Goal: Task Accomplishment & Management: Manage account settings

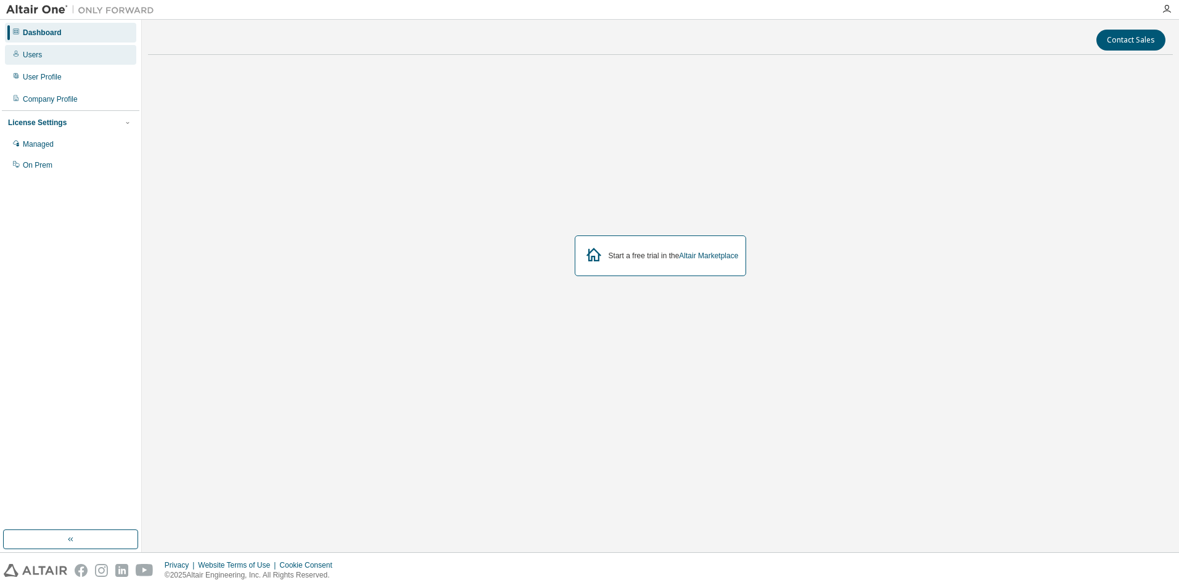
click at [37, 57] on div "Users" at bounding box center [32, 55] width 19 height 10
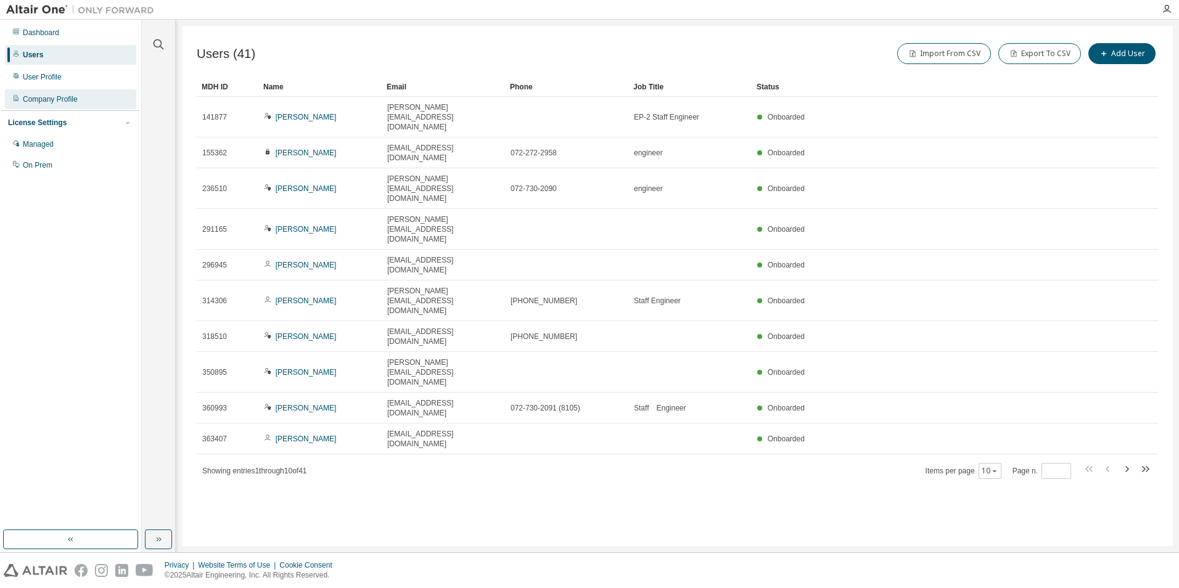
click at [43, 98] on div "Company Profile" at bounding box center [50, 99] width 55 height 10
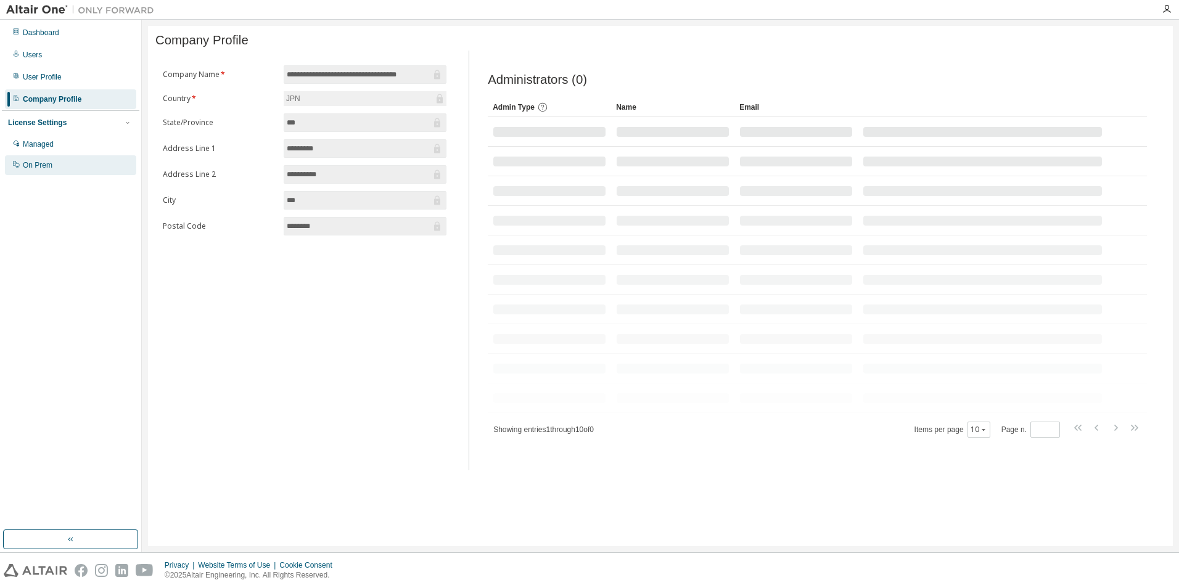
click at [47, 165] on div "On Prem" at bounding box center [38, 165] width 30 height 10
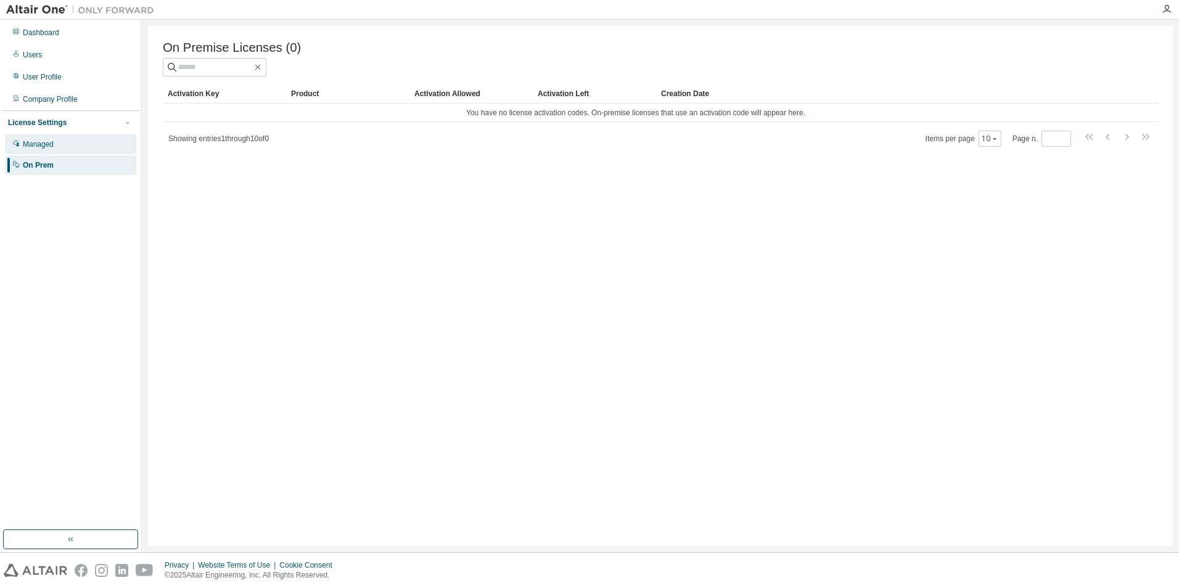
click at [49, 147] on div "Managed" at bounding box center [38, 144] width 31 height 10
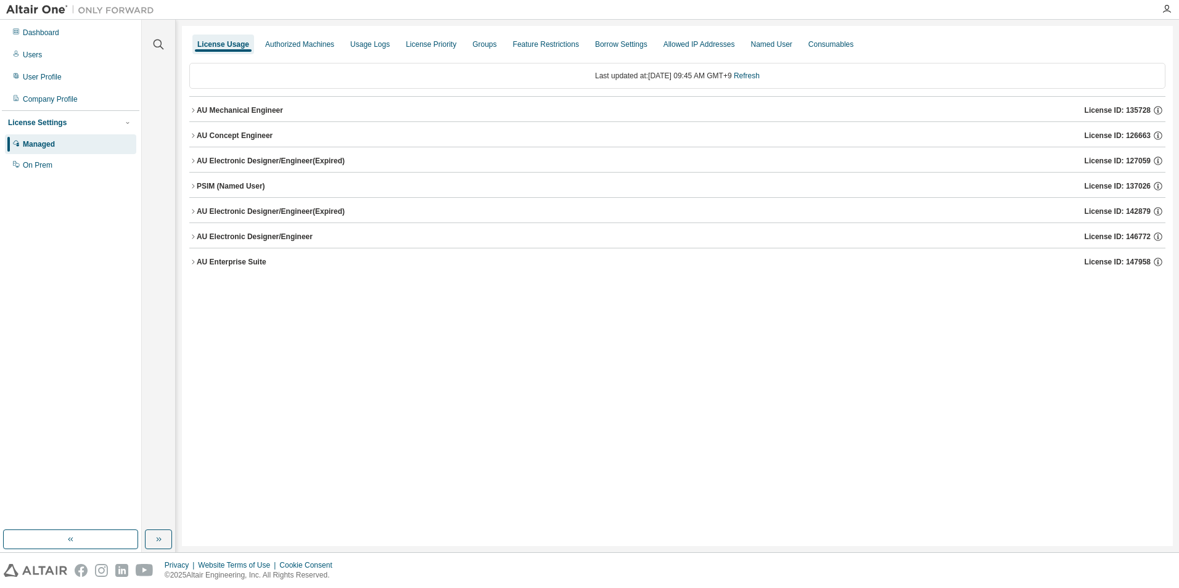
click at [194, 113] on icon "button" at bounding box center [192, 110] width 7 height 7
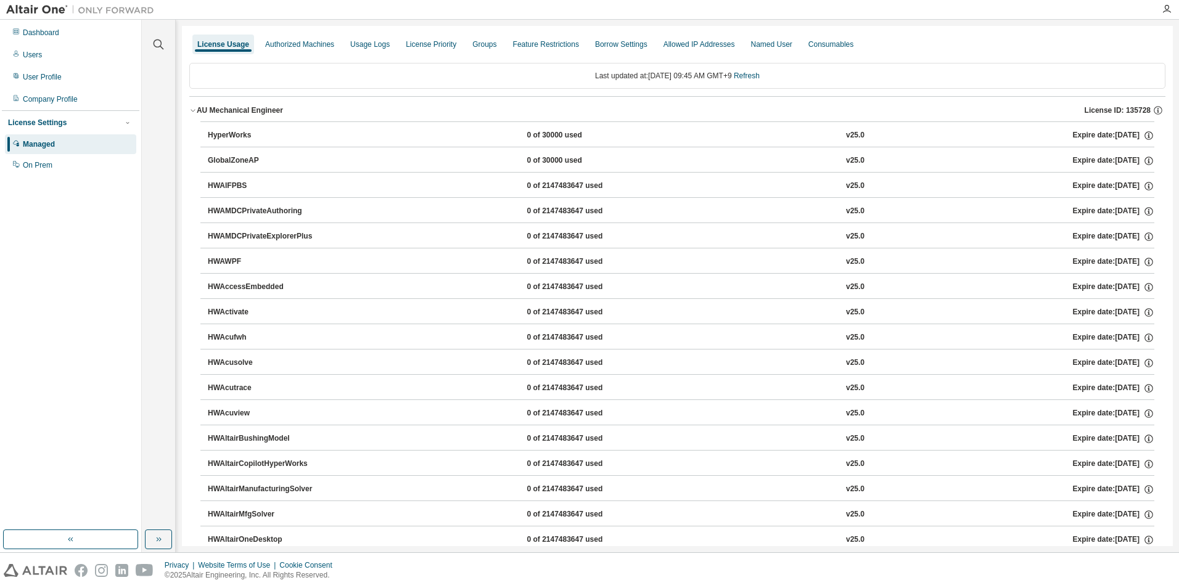
click at [192, 109] on icon "button" at bounding box center [192, 110] width 7 height 7
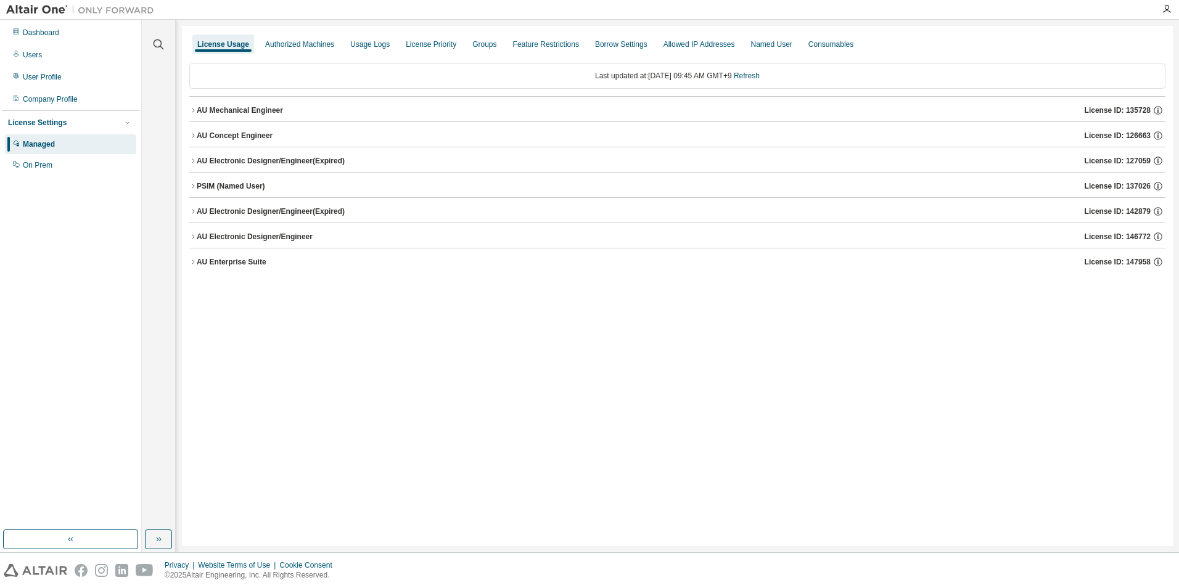
click at [194, 212] on icon "button" at bounding box center [192, 211] width 7 height 7
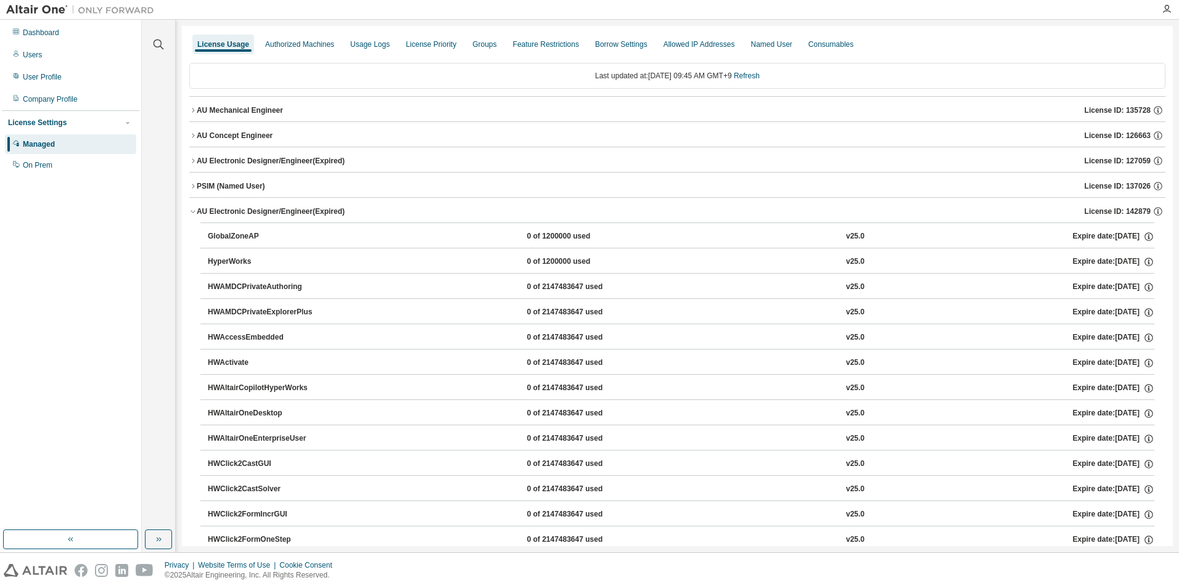
click at [194, 212] on icon "button" at bounding box center [192, 211] width 7 height 7
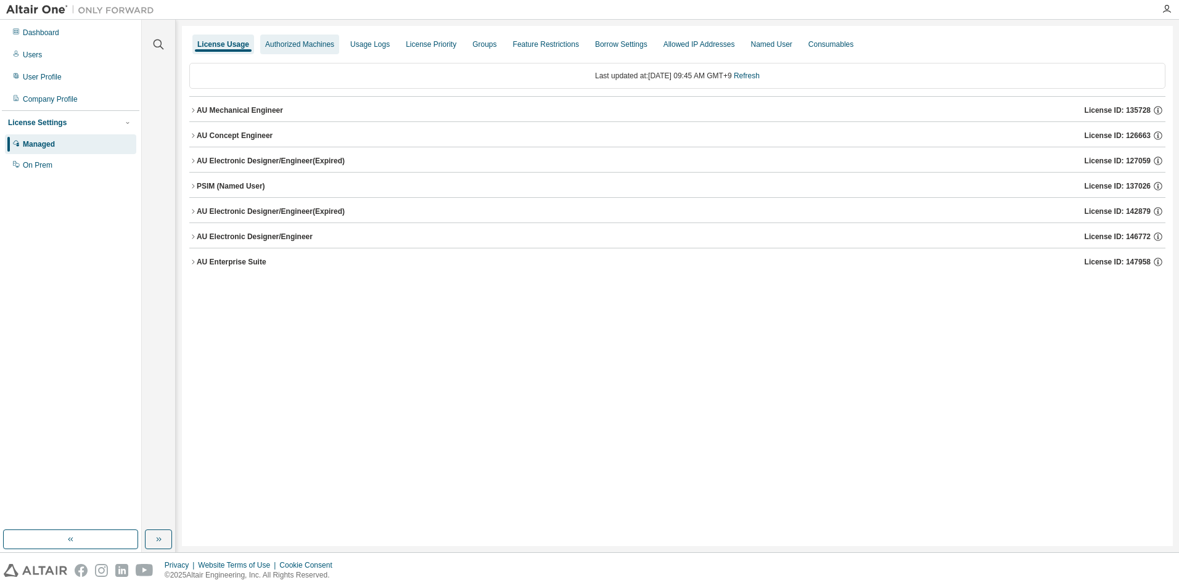
click at [297, 42] on div "Authorized Machines" at bounding box center [299, 44] width 69 height 10
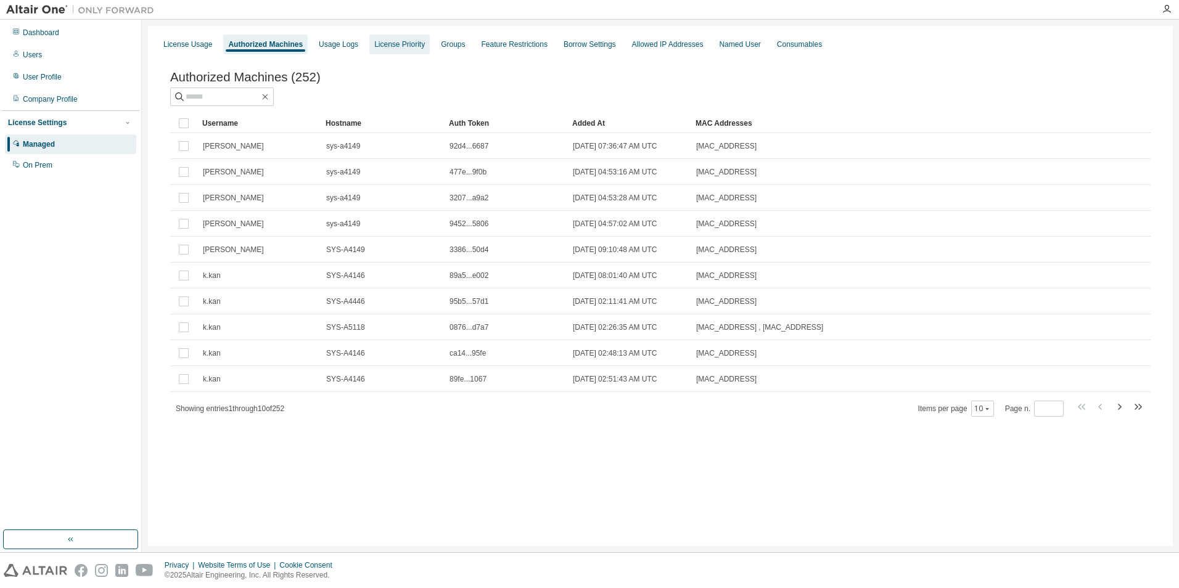
click at [390, 41] on div "License Priority" at bounding box center [399, 44] width 51 height 10
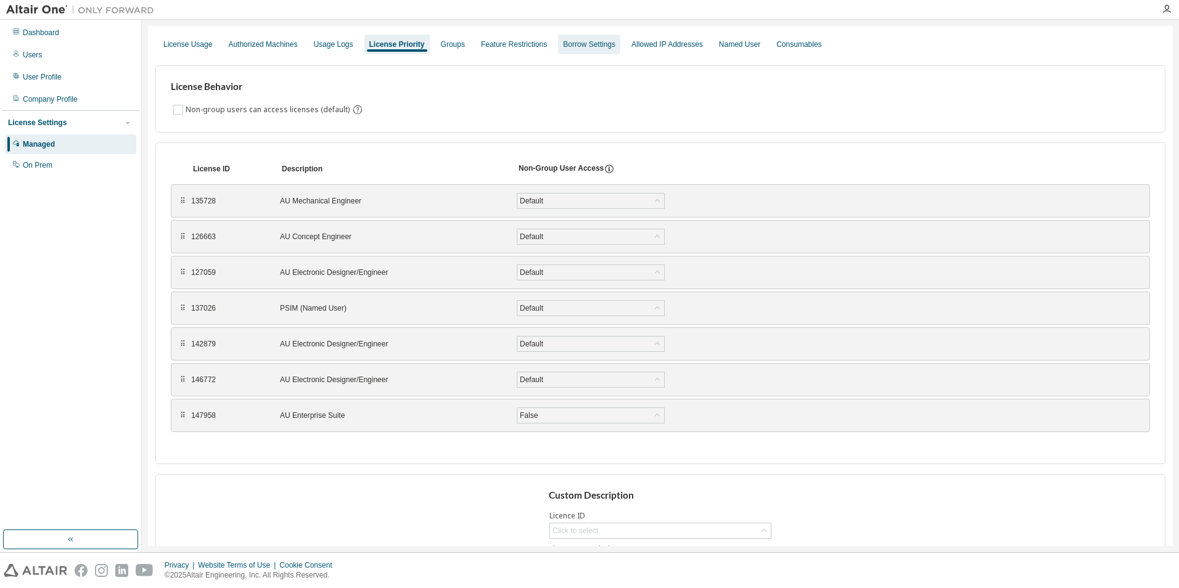
click at [587, 43] on div "Borrow Settings" at bounding box center [589, 44] width 52 height 10
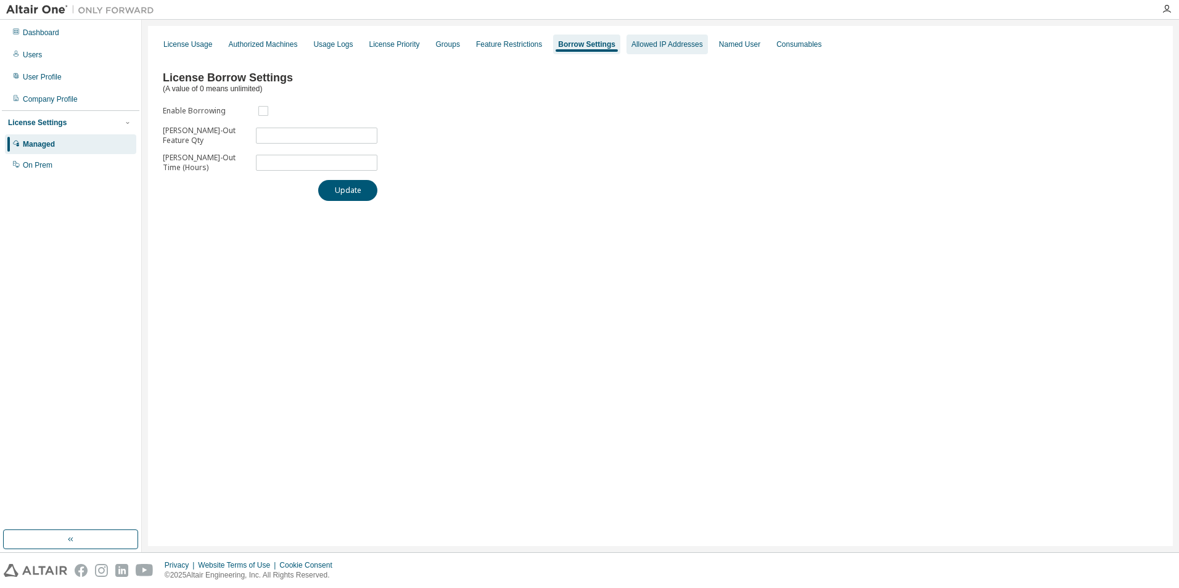
click at [637, 43] on div "Allowed IP Addresses" at bounding box center [667, 44] width 72 height 10
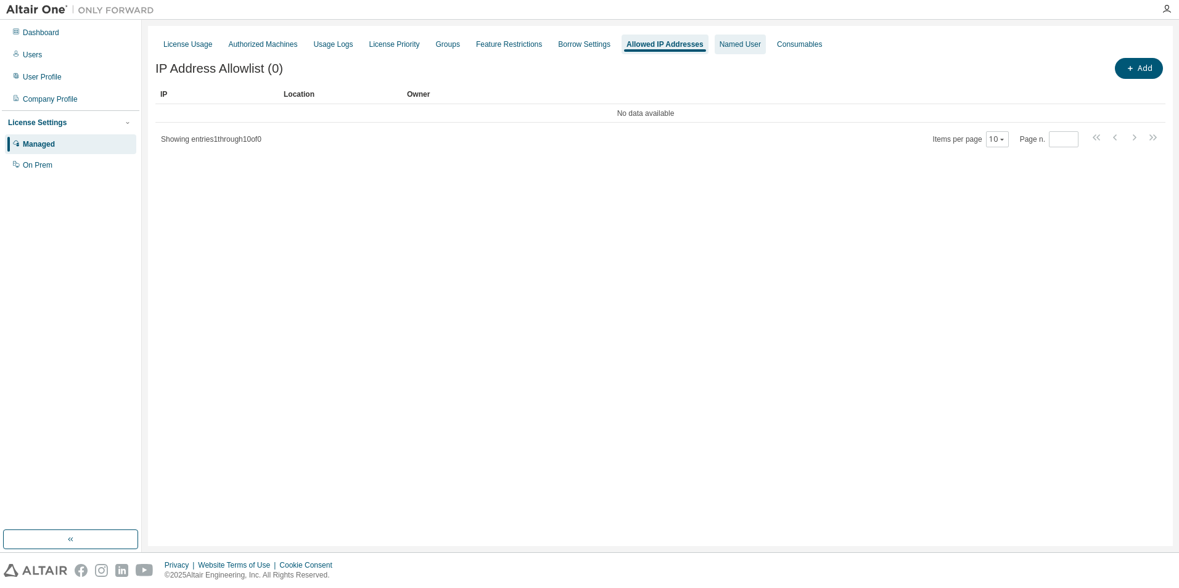
click at [720, 44] on div "Named User" at bounding box center [740, 44] width 41 height 10
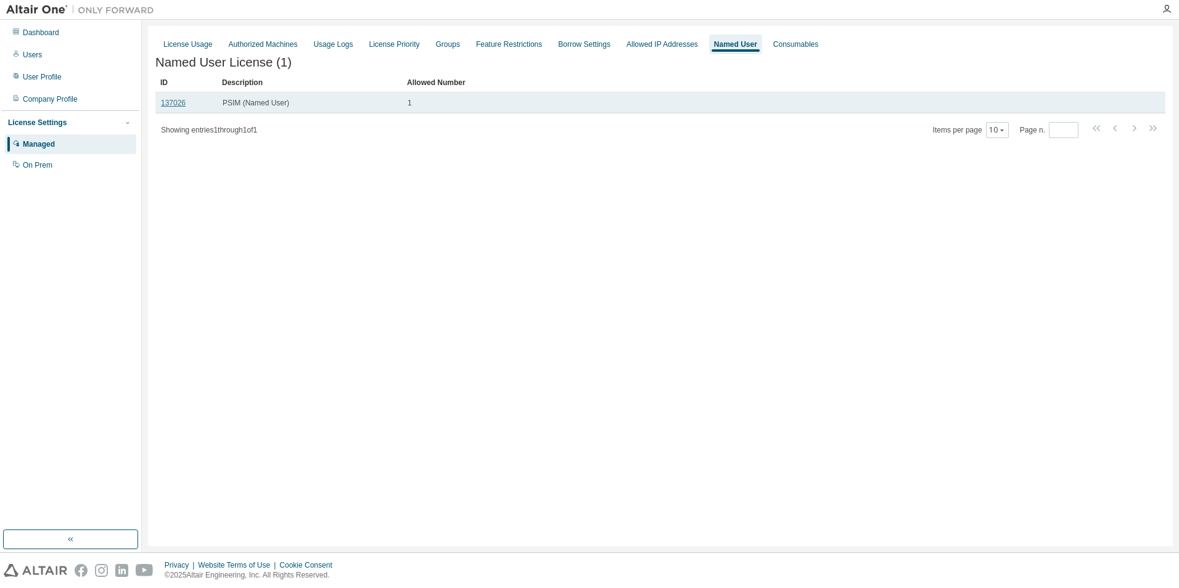
click at [168, 107] on link "137026" at bounding box center [173, 103] width 25 height 9
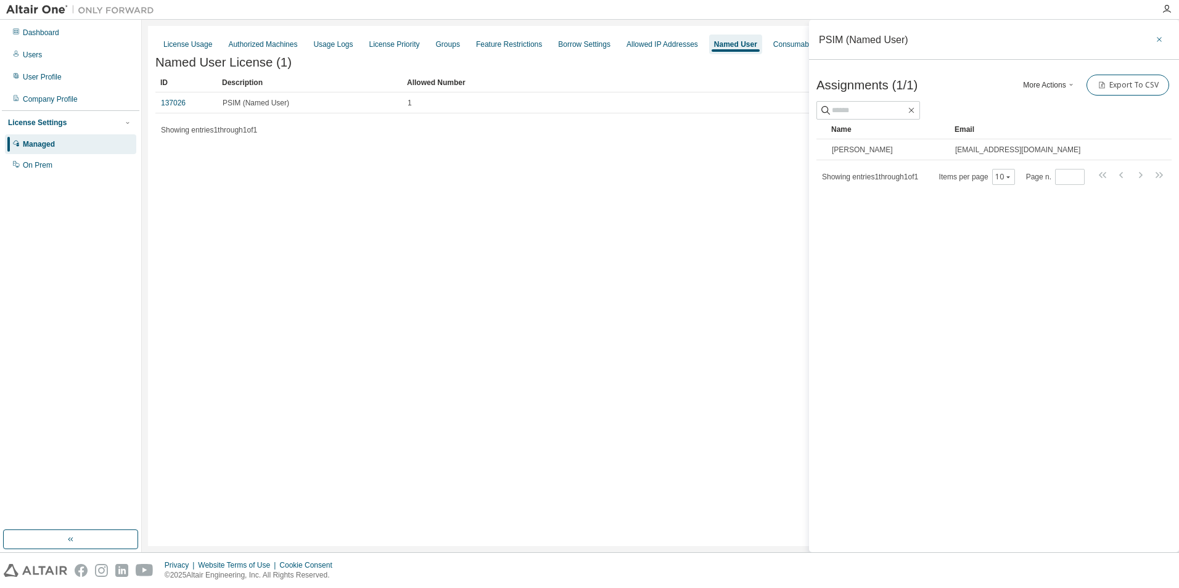
click at [1163, 36] on icon "button" at bounding box center [1159, 40] width 9 height 10
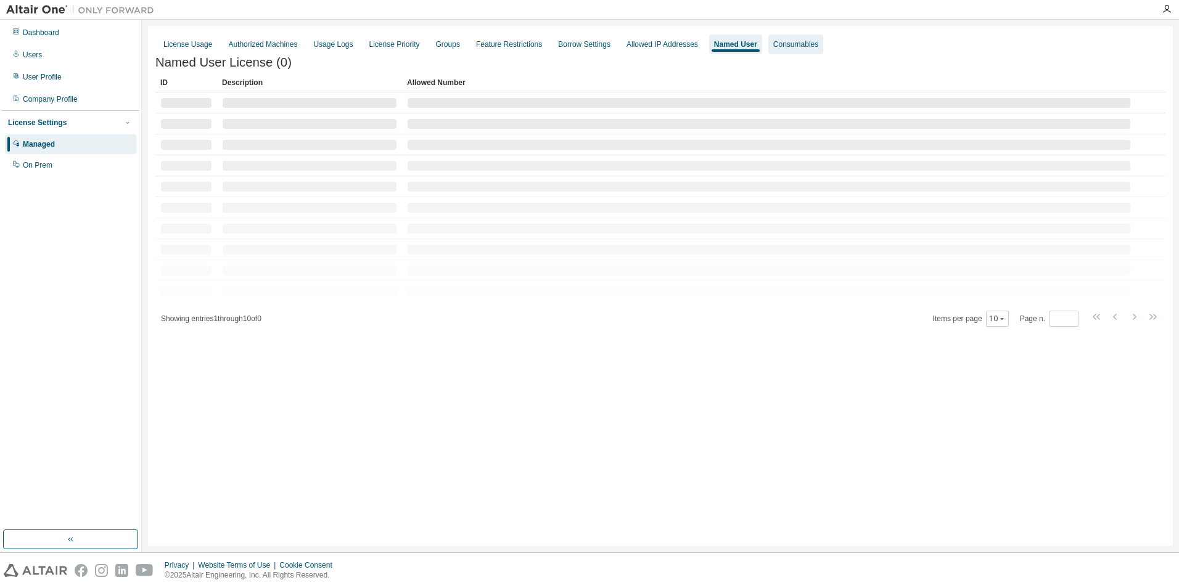
click at [778, 46] on div "Consumables" at bounding box center [795, 44] width 45 height 10
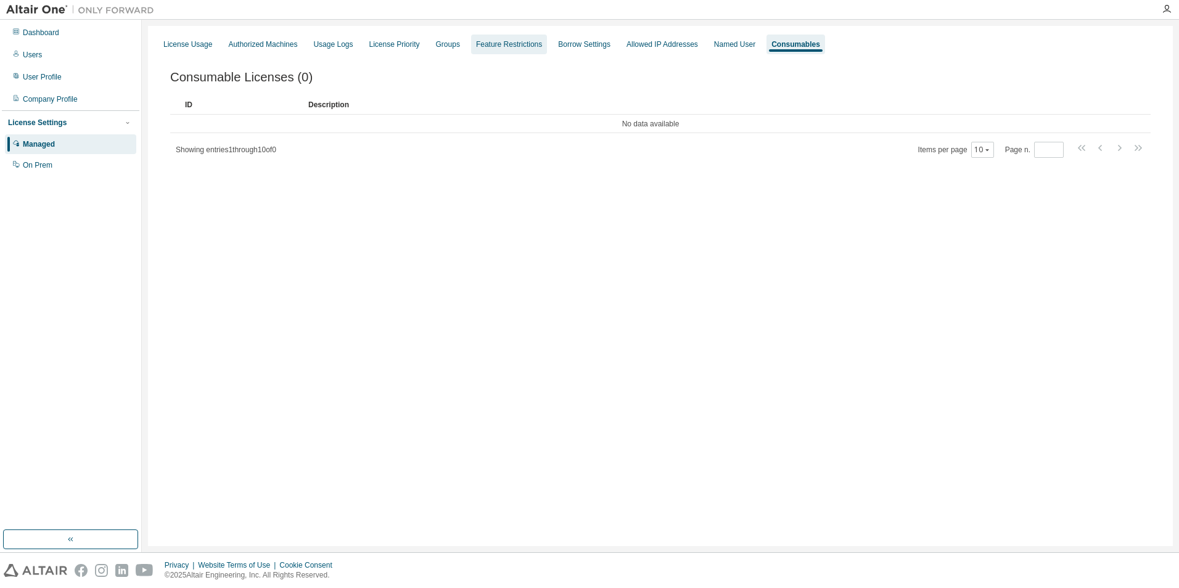
click at [482, 41] on div "Feature Restrictions" at bounding box center [509, 44] width 66 height 10
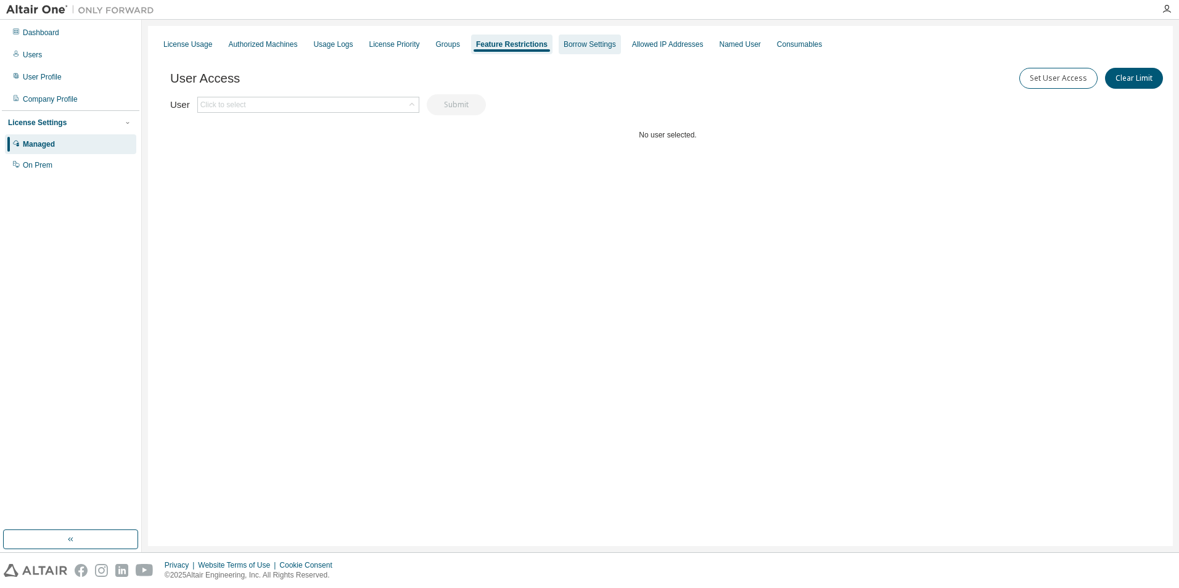
click at [574, 40] on div "Borrow Settings" at bounding box center [590, 44] width 52 height 10
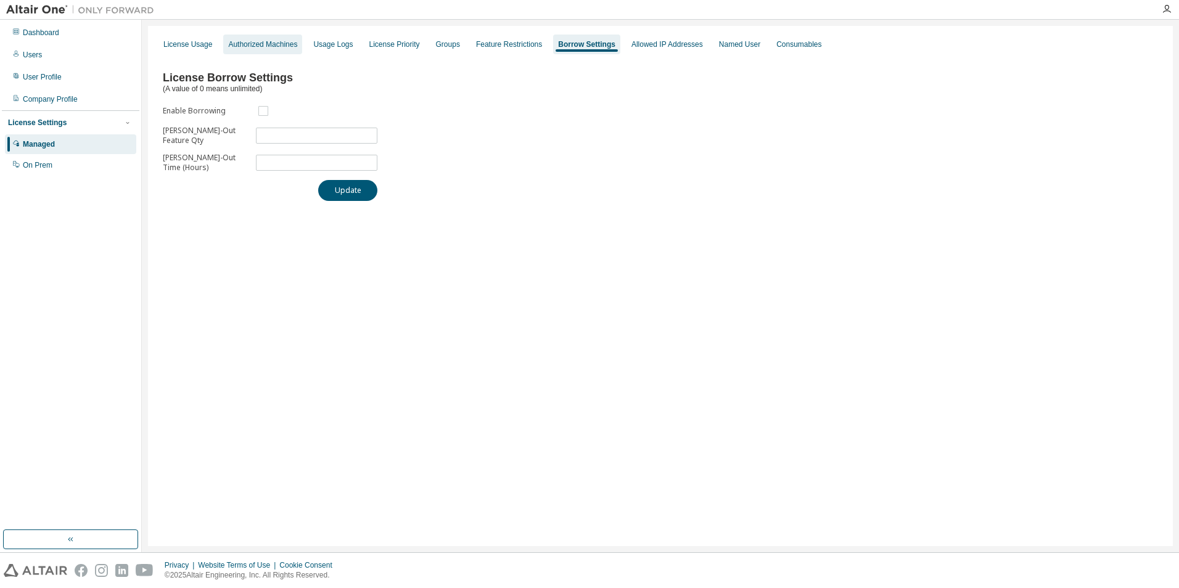
click at [255, 43] on div "Authorized Machines" at bounding box center [262, 44] width 69 height 10
